Goal: Navigation & Orientation: Find specific page/section

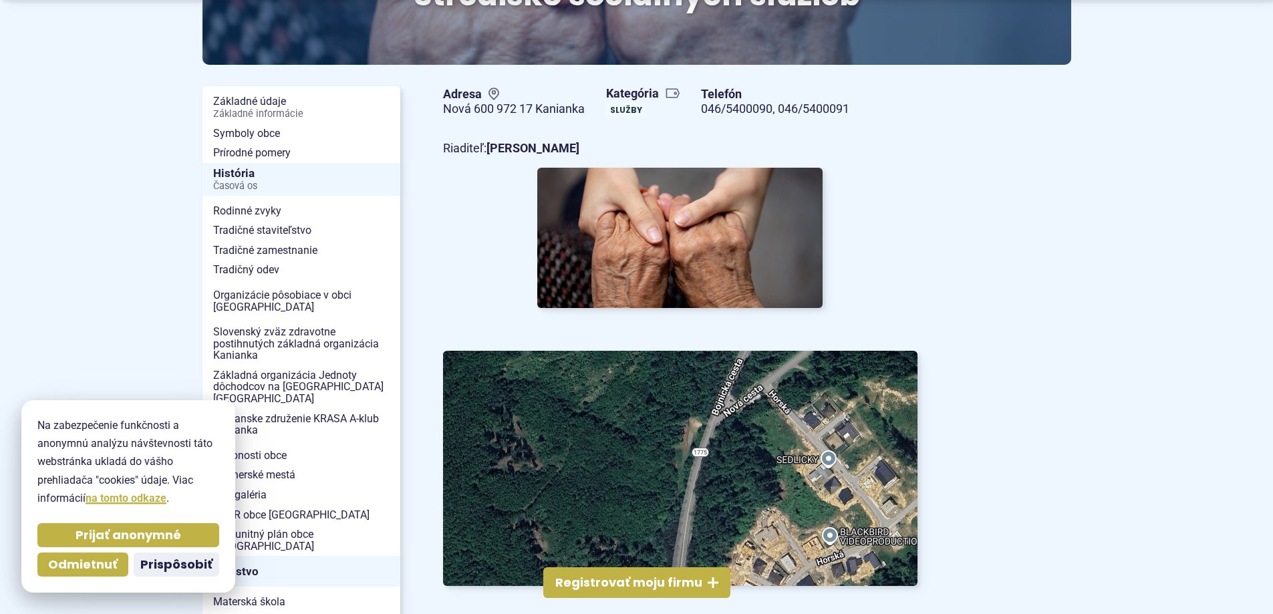
scroll to position [267, 0]
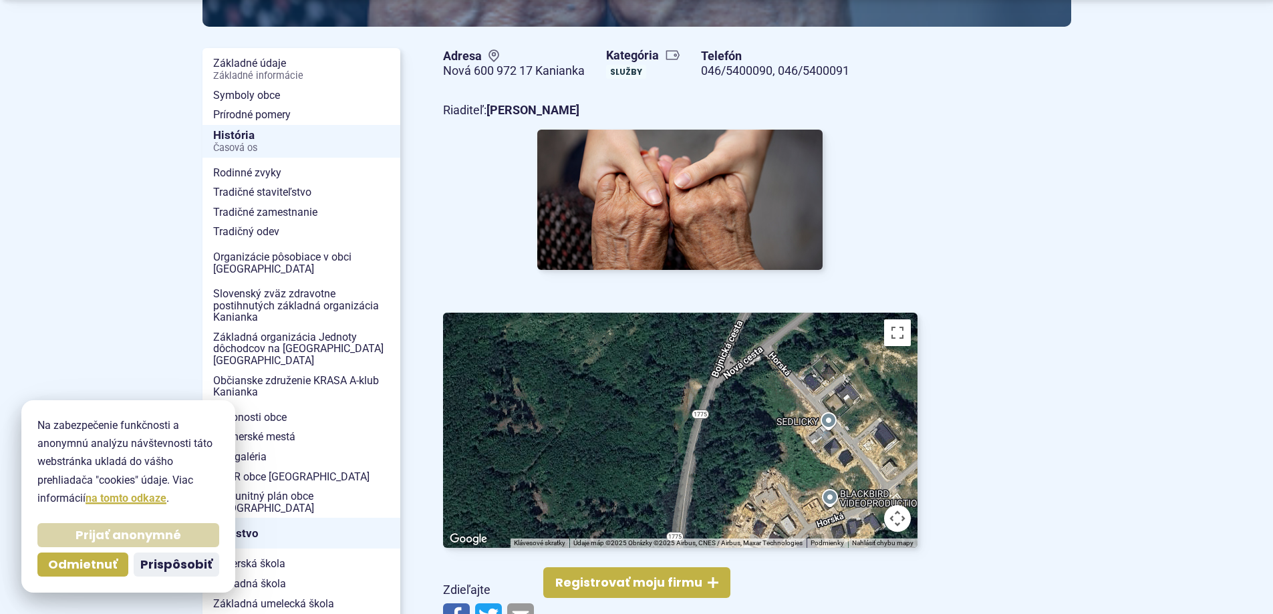
click at [116, 531] on span "Prijať anonymné" at bounding box center [129, 535] width 106 height 15
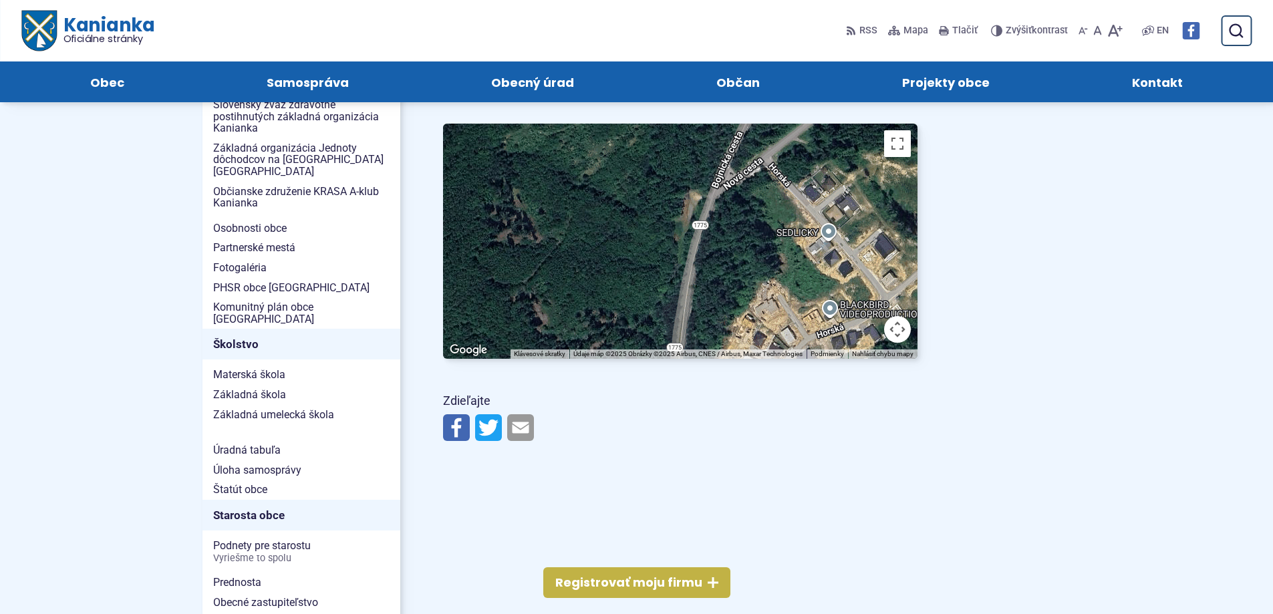
scroll to position [0, 0]
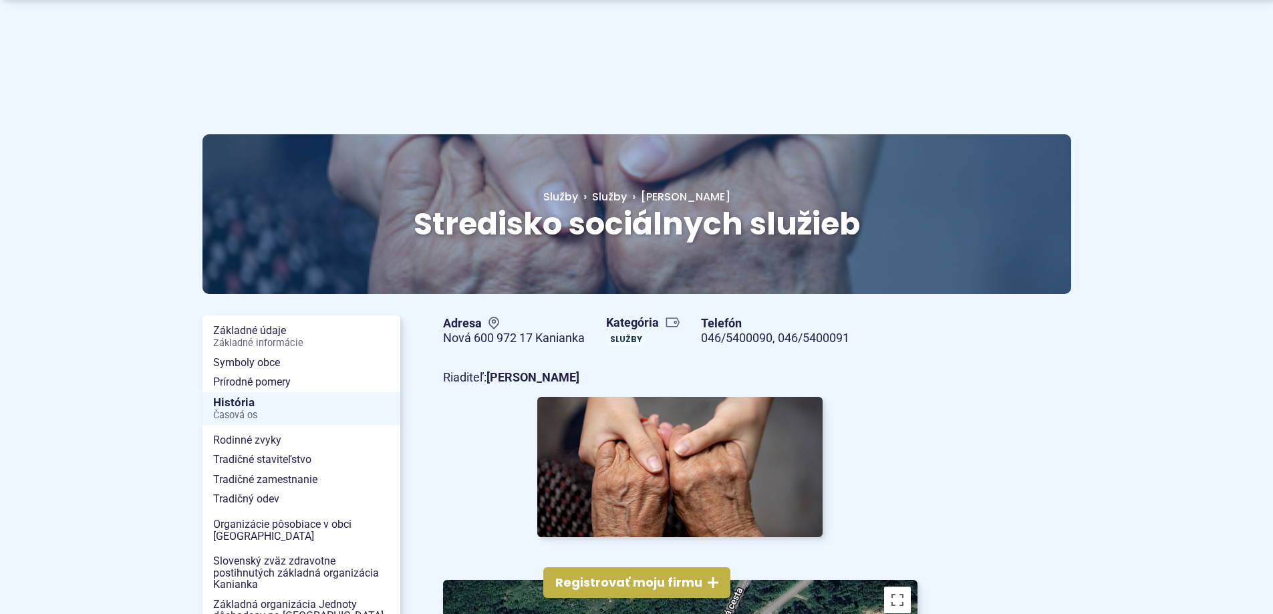
scroll to position [401, 0]
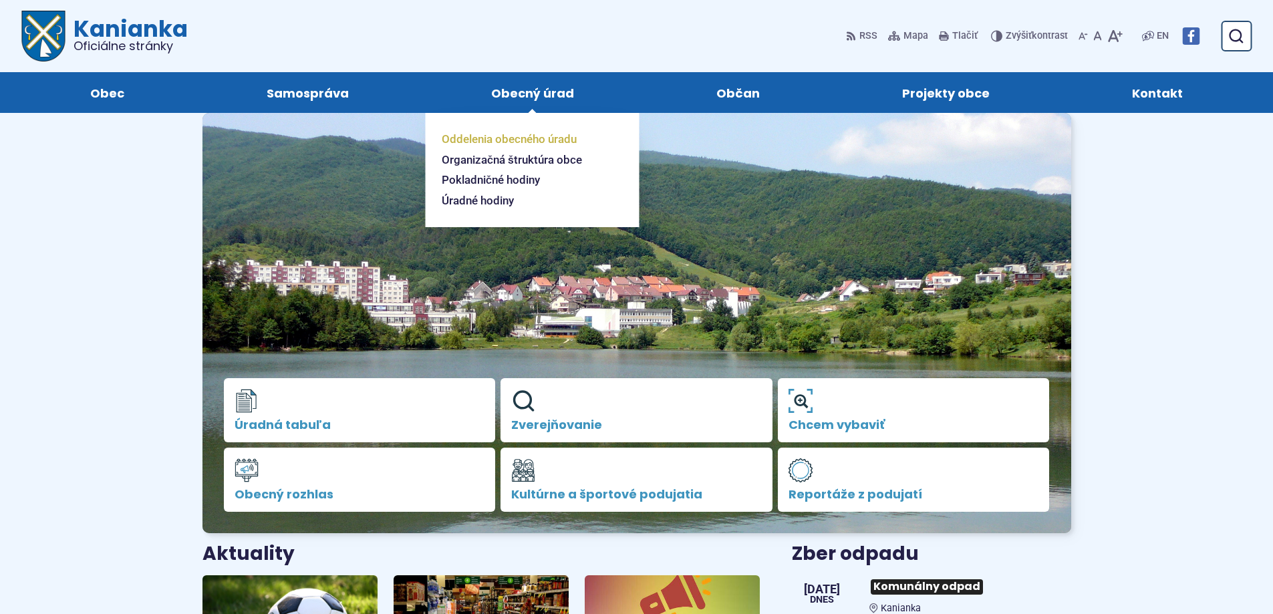
click at [519, 136] on span "Oddelenia obecného úradu" at bounding box center [509, 139] width 135 height 21
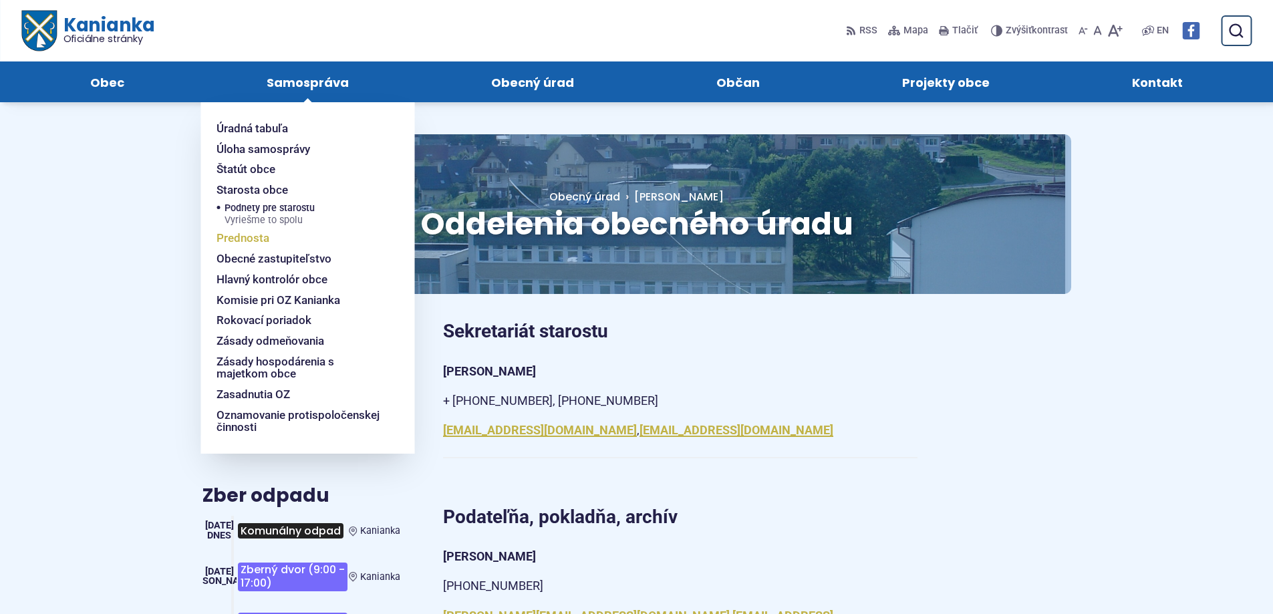
click at [265, 231] on span "Prednosta" at bounding box center [243, 238] width 53 height 21
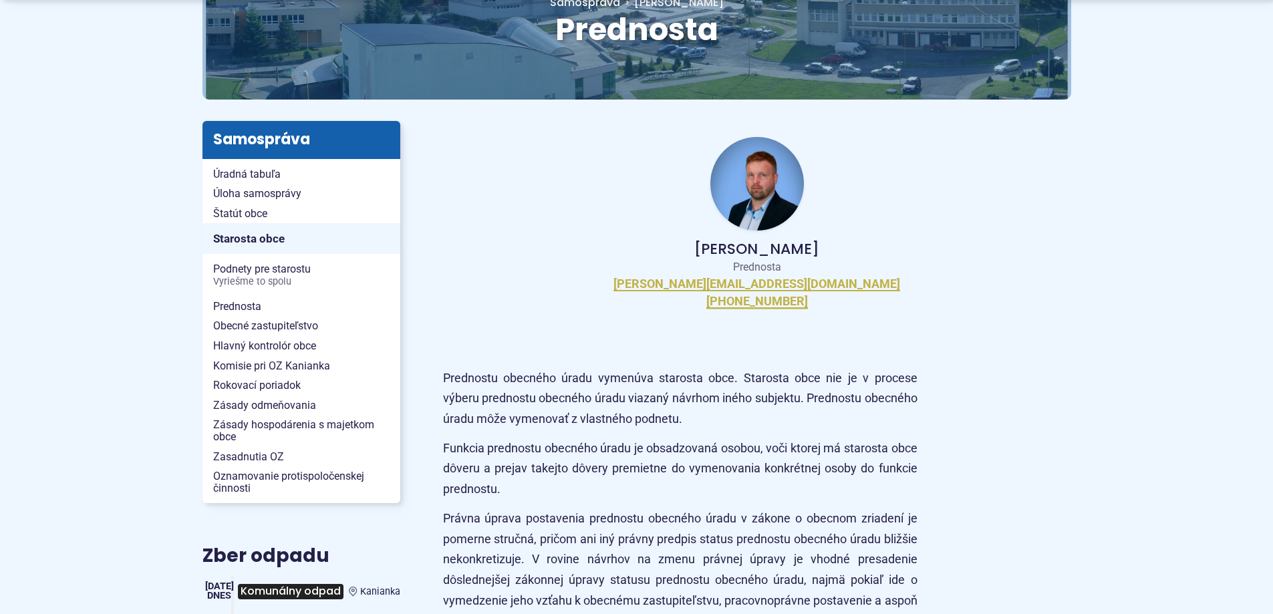
scroll to position [200, 0]
